Goal: Transaction & Acquisition: Purchase product/service

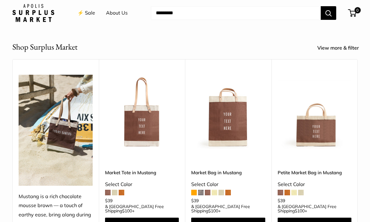
scroll to position [185, 0]
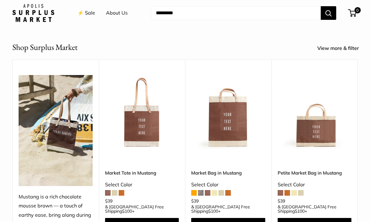
click at [56, 49] on h2 "Shop Surplus Market" at bounding box center [44, 47] width 65 height 12
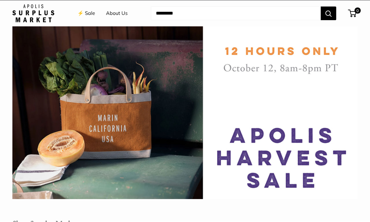
scroll to position [9, 0]
click at [86, 14] on link "⚡️ Sale" at bounding box center [86, 13] width 18 height 9
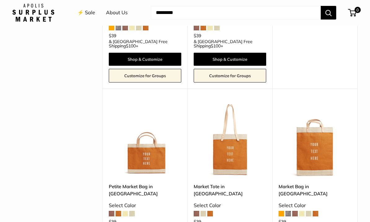
scroll to position [760, 0]
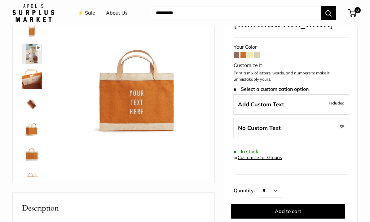
scroll to position [57, 0]
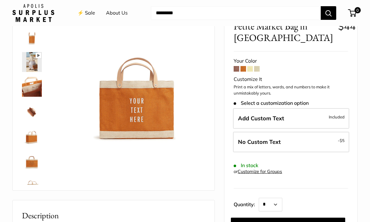
click at [35, 115] on img at bounding box center [32, 112] width 20 height 20
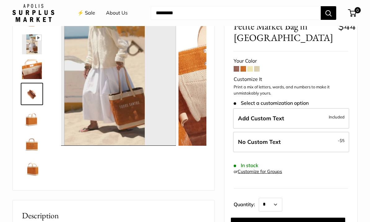
scroll to position [19, 0]
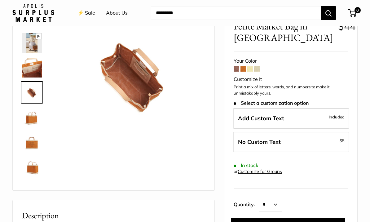
click at [37, 142] on img at bounding box center [32, 142] width 20 height 20
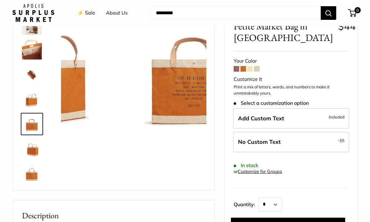
scroll to position [40, 0]
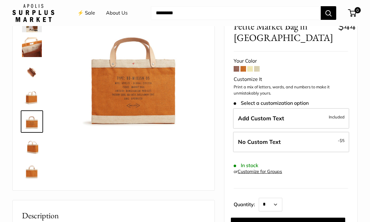
click at [35, 172] on img at bounding box center [32, 171] width 20 height 20
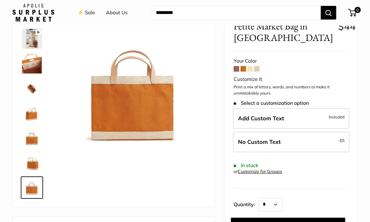
scroll to position [0, 0]
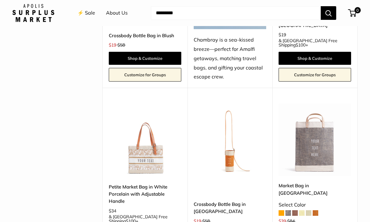
scroll to position [1655, 0]
